Goal: Task Accomplishment & Management: Manage account settings

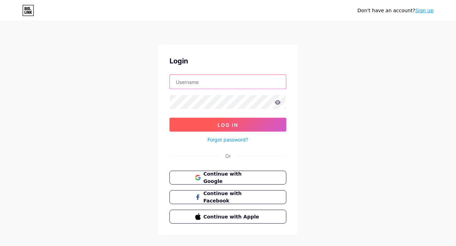
type input "worldofhitarth"
click at [203, 121] on button "Log In" at bounding box center [228, 125] width 117 height 14
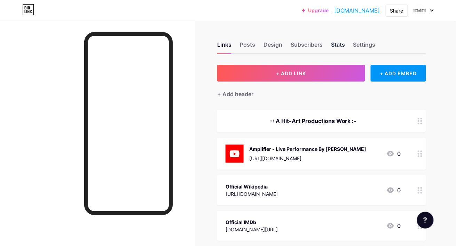
click at [336, 46] on div "Stats" at bounding box center [338, 46] width 14 height 13
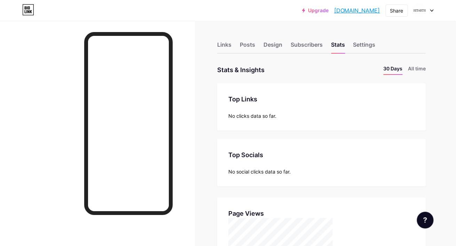
scroll to position [3, 0]
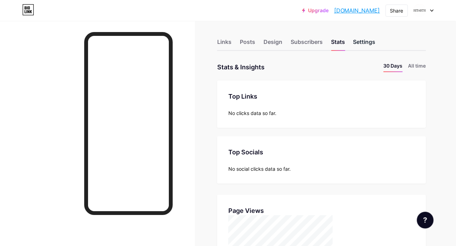
click at [361, 38] on div "Settings" at bounding box center [364, 44] width 22 height 13
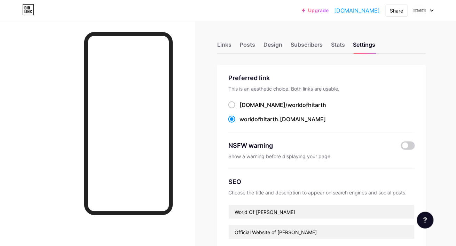
click at [329, 45] on div "Links Posts Design Subscribers Stats Settings" at bounding box center [321, 41] width 209 height 24
click at [299, 48] on div "Subscribers" at bounding box center [307, 46] width 32 height 13
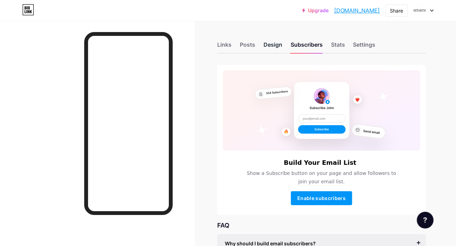
click at [277, 49] on div "Design" at bounding box center [273, 46] width 19 height 13
click at [249, 48] on div "Posts" at bounding box center [247, 46] width 15 height 13
click at [231, 48] on div "Links" at bounding box center [224, 46] width 14 height 13
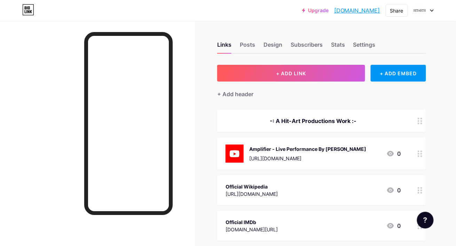
click at [430, 11] on icon at bounding box center [431, 10] width 3 height 2
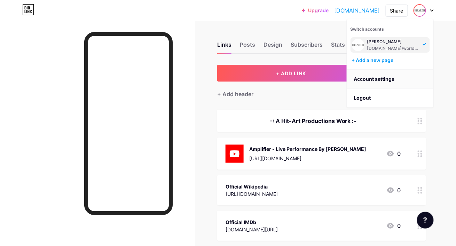
click at [416, 79] on link "Account settings" at bounding box center [390, 79] width 86 height 19
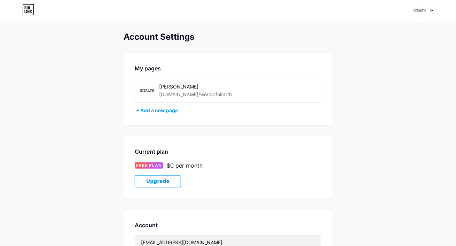
click at [429, 13] on div at bounding box center [424, 10] width 20 height 13
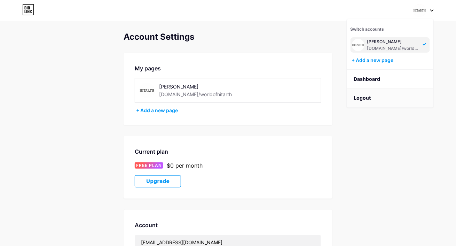
click at [387, 101] on li "Logout" at bounding box center [390, 97] width 86 height 19
